Goal: Entertainment & Leisure: Browse casually

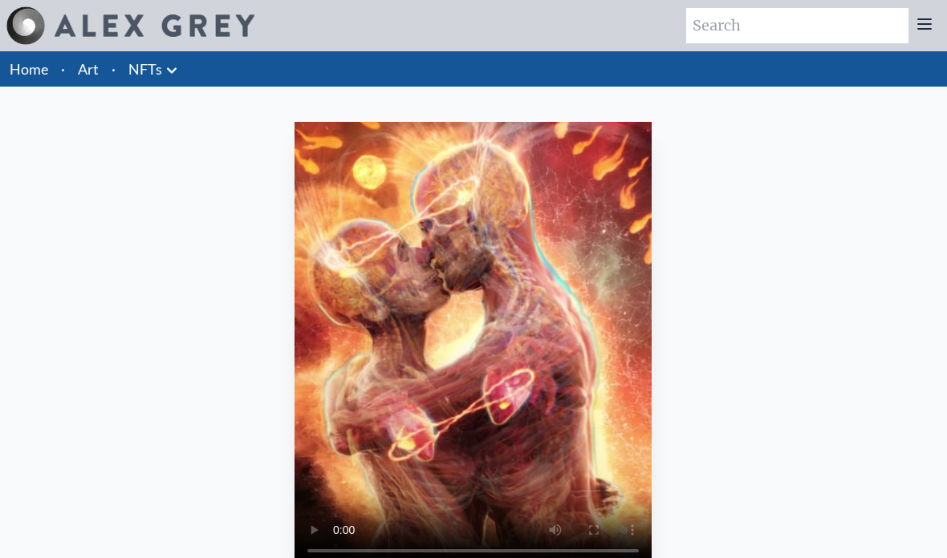
click at [96, 60] on link "Art" at bounding box center [88, 69] width 21 height 22
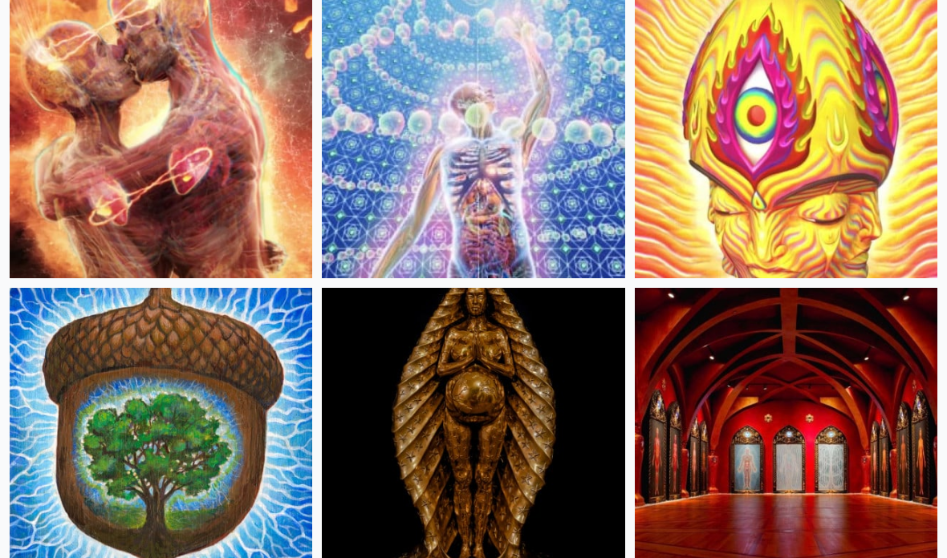
scroll to position [829, 0]
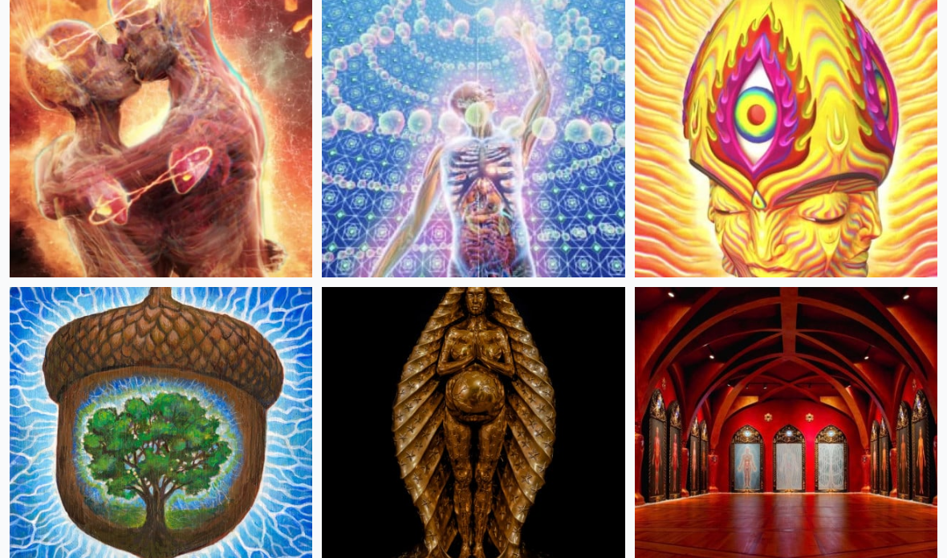
click at [166, 404] on img at bounding box center [161, 438] width 303 height 303
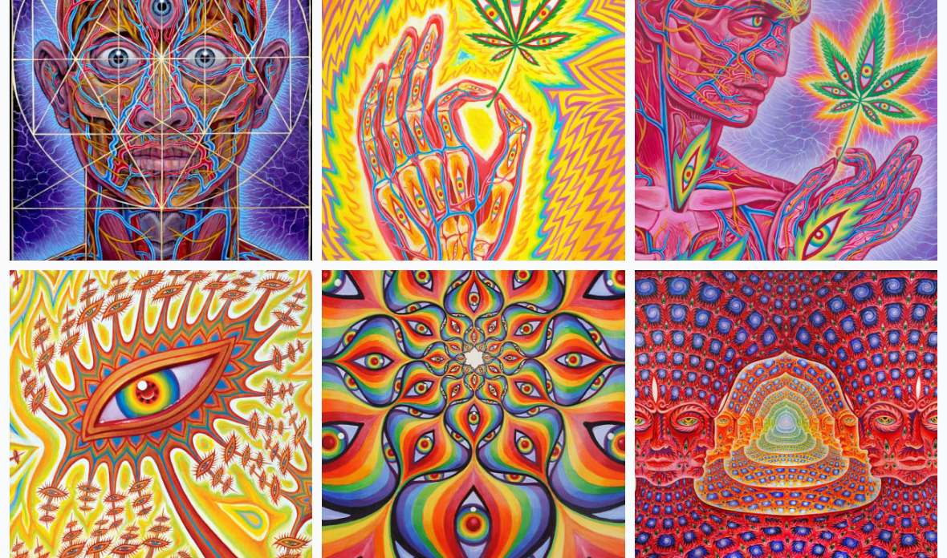
scroll to position [11469, 0]
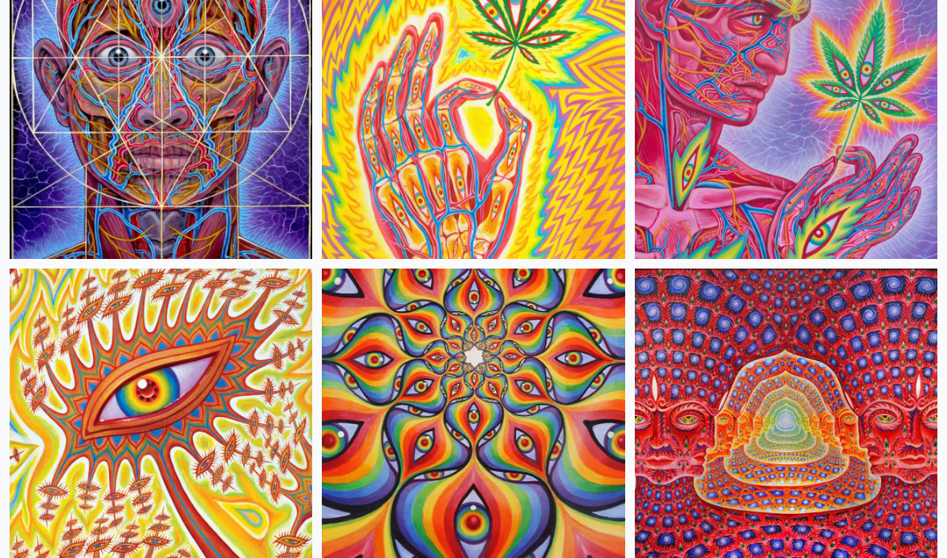
click at [554, 490] on img at bounding box center [473, 421] width 303 height 303
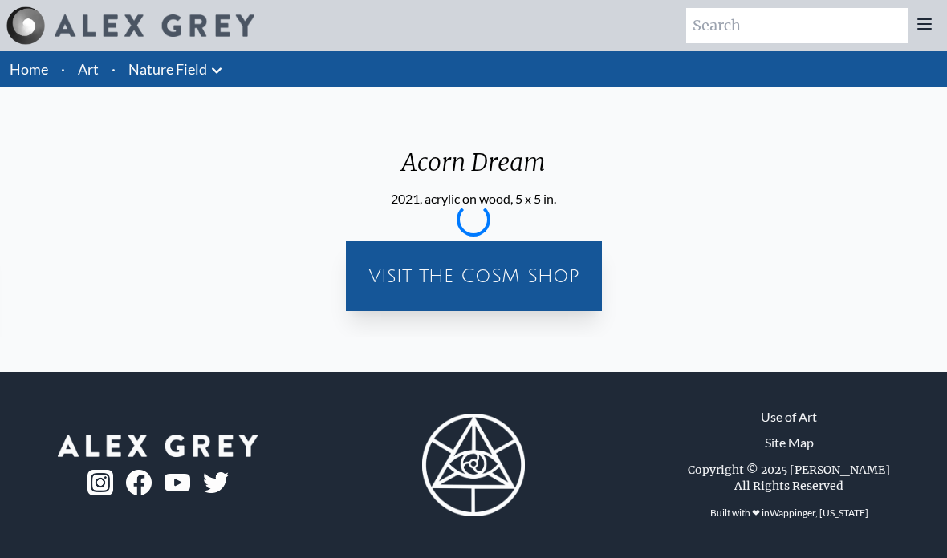
scroll to position [-2, 0]
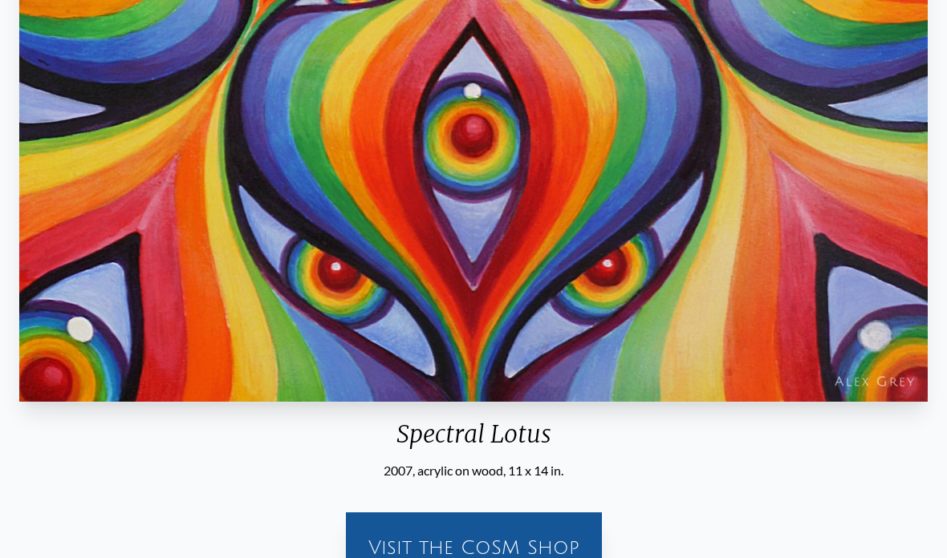
scroll to position [859, 0]
